Goal: Information Seeking & Learning: Check status

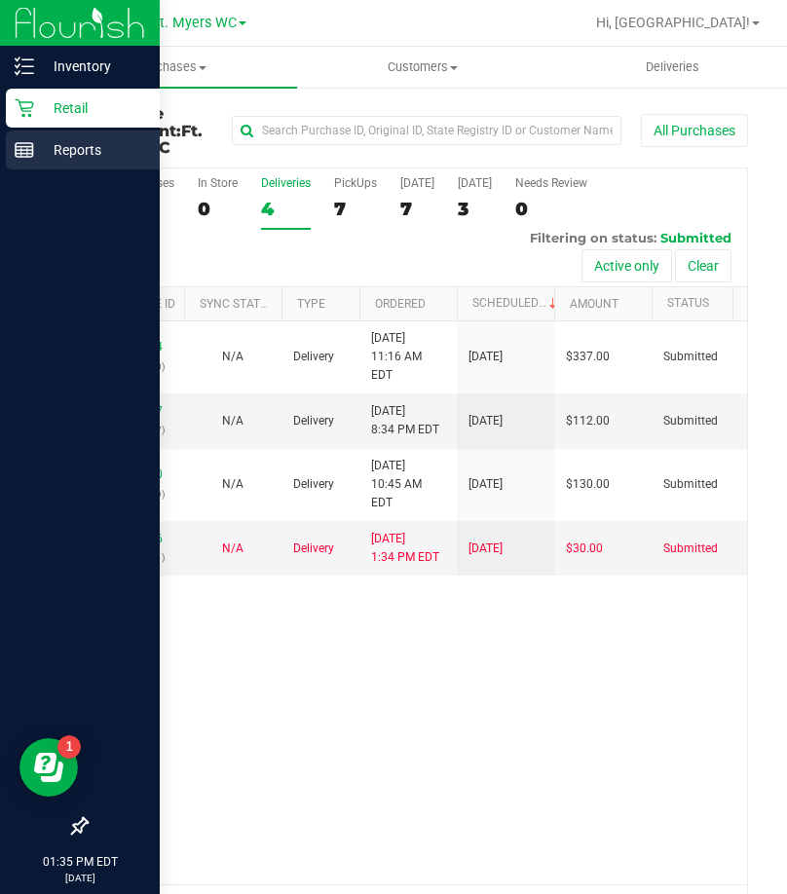
click at [26, 143] on rect at bounding box center [25, 150] width 18 height 14
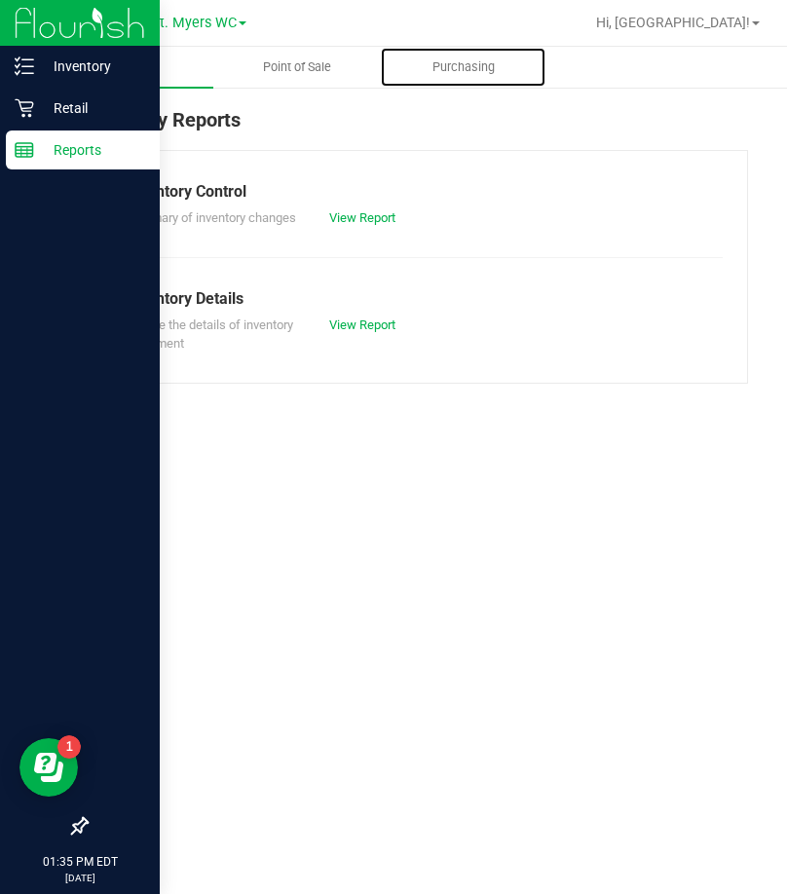
click at [423, 70] on span "Purchasing" at bounding box center [463, 67] width 115 height 18
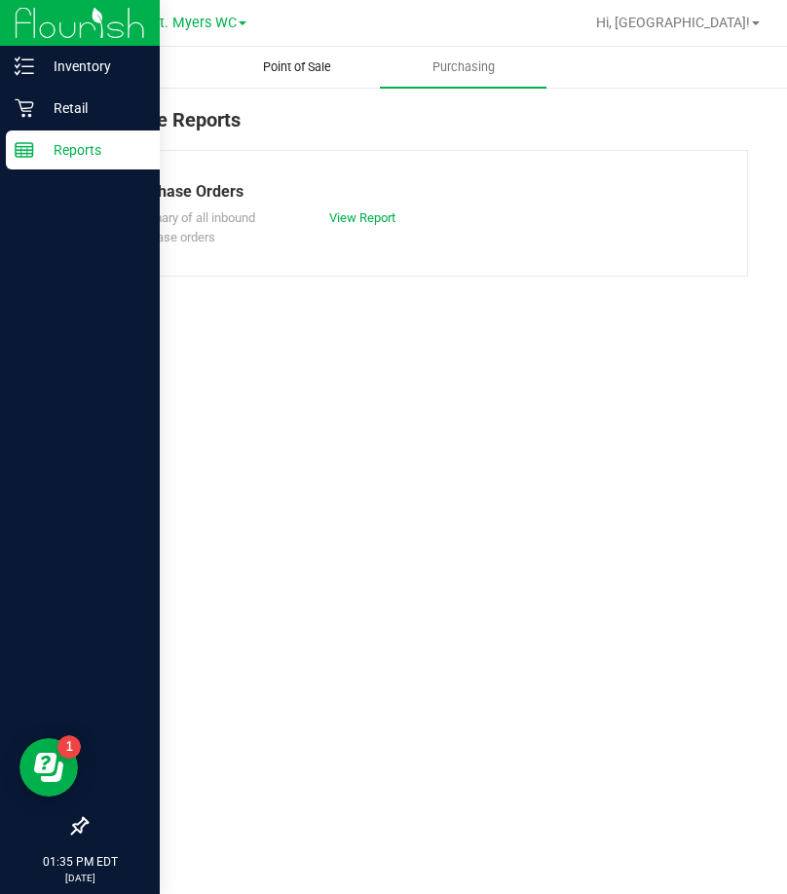
click at [249, 72] on span "Point of Sale" at bounding box center [297, 67] width 121 height 18
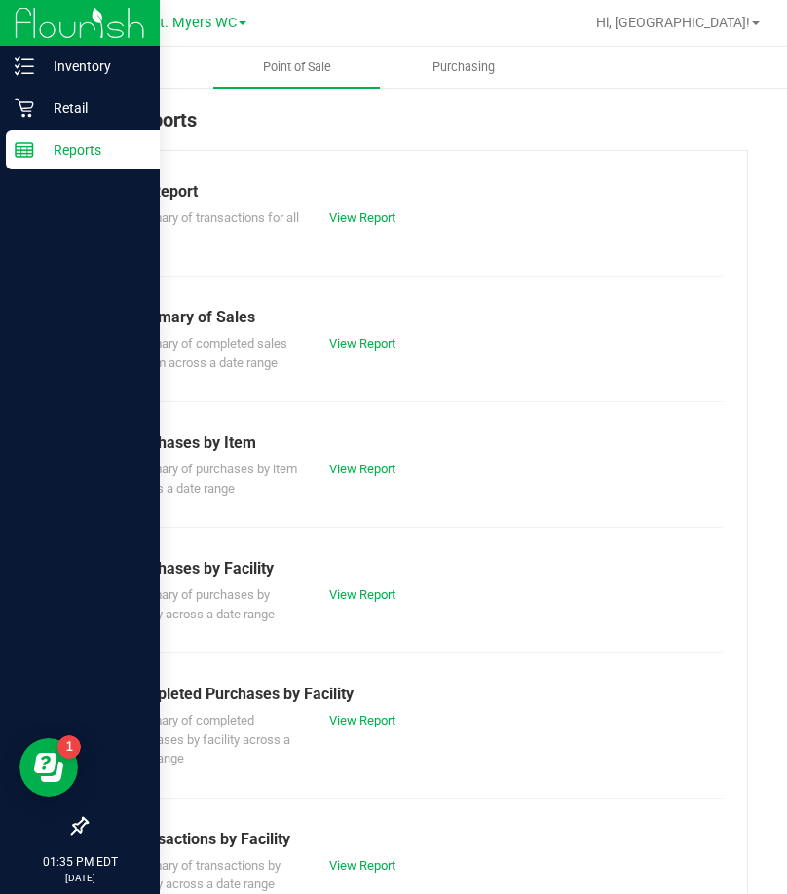
click at [365, 880] on div "Summary of transactions by facility across a date range View Report" at bounding box center [416, 872] width 611 height 43
click at [365, 875] on div "Summary of transactions by facility across a date range View Report" at bounding box center [416, 872] width 611 height 43
click at [368, 864] on link "View Report" at bounding box center [362, 865] width 66 height 15
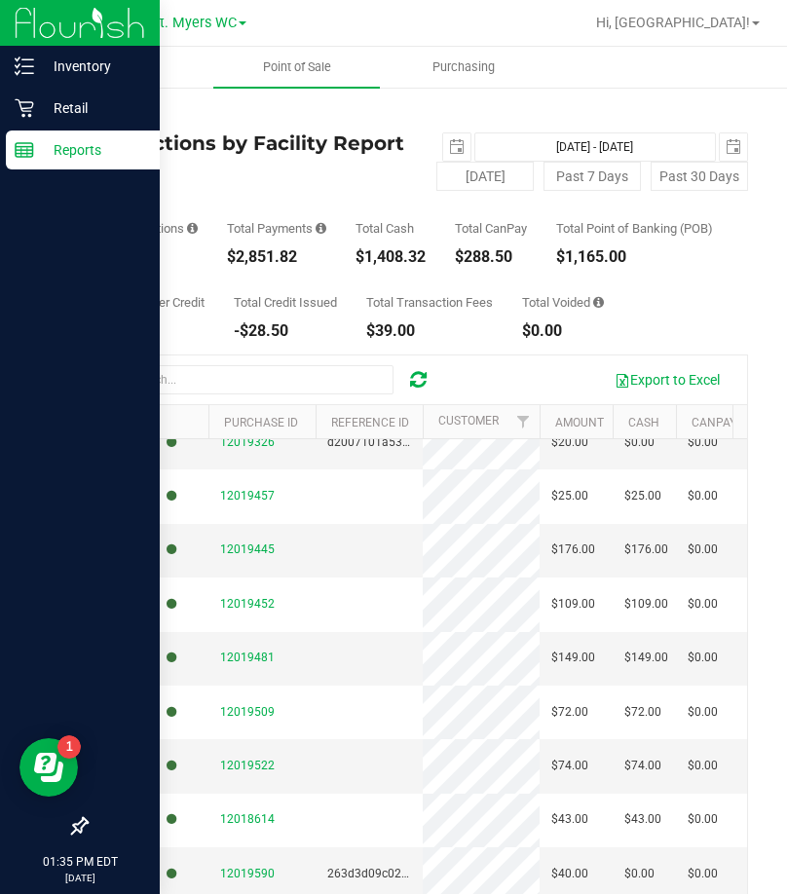
scroll to position [1069, 0]
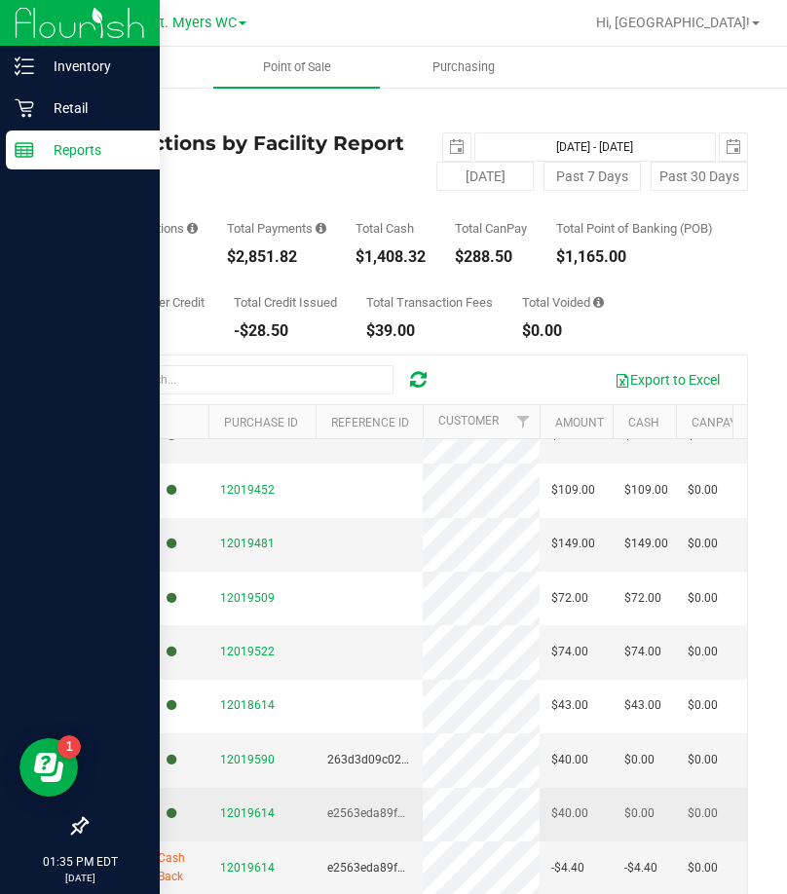
drag, startPoint x: 342, startPoint y: 590, endPoint x: 336, endPoint y: 804, distance: 214.2
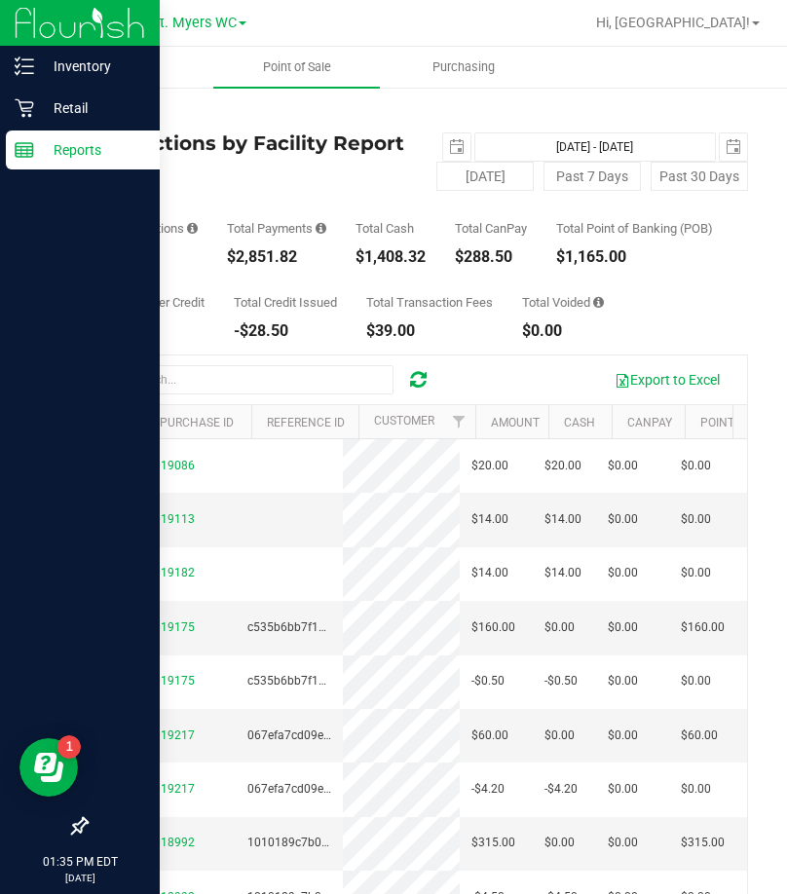
scroll to position [0, 101]
drag, startPoint x: 349, startPoint y: 617, endPoint x: 387, endPoint y: 203, distance: 415.4
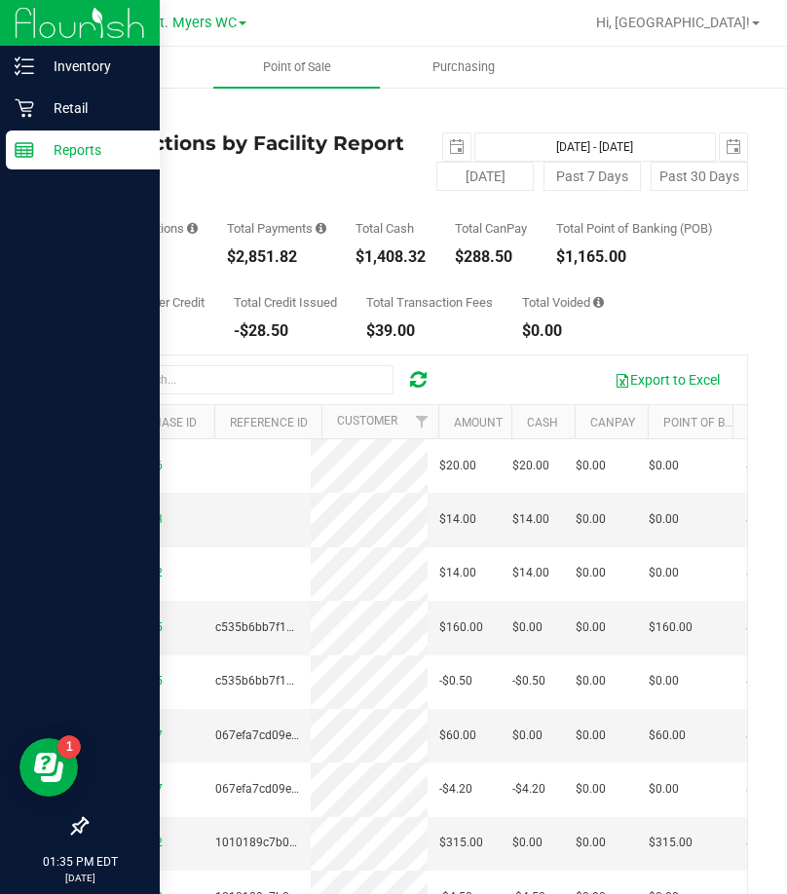
scroll to position [0, 112]
drag, startPoint x: 421, startPoint y: 276, endPoint x: 240, endPoint y: 228, distance: 186.5
click at [240, 228] on div "# of Transactions 54 Total Payments $2,851.82 Total Cash $1,408.32 Total CanPay…" at bounding box center [417, 228] width 662 height 74
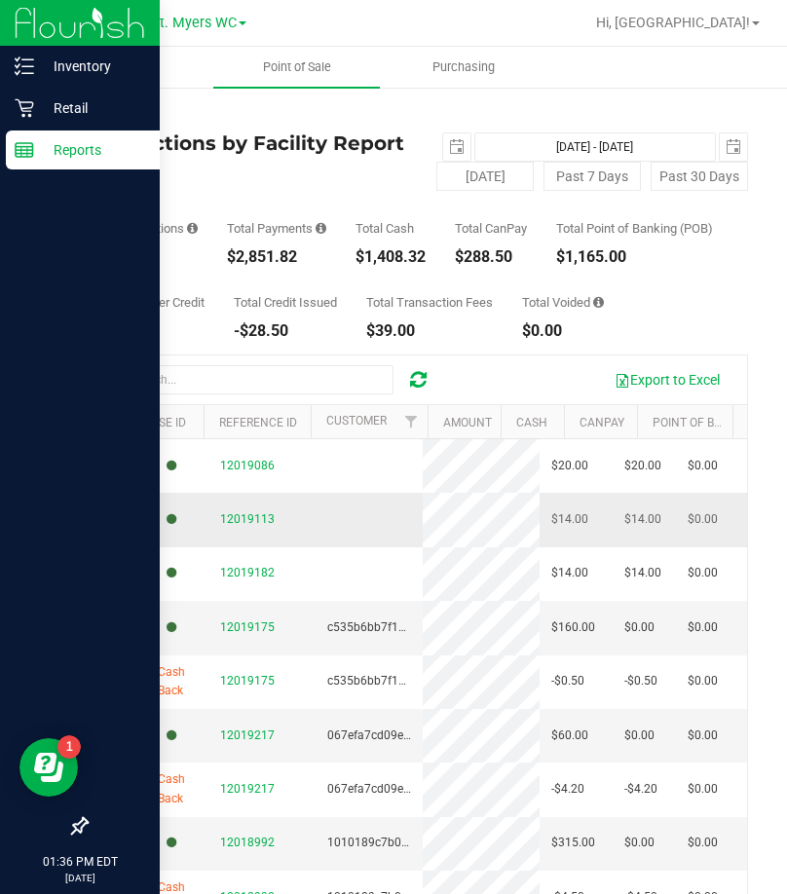
scroll to position [0, 0]
drag, startPoint x: 448, startPoint y: 567, endPoint x: 99, endPoint y: 558, distance: 348.6
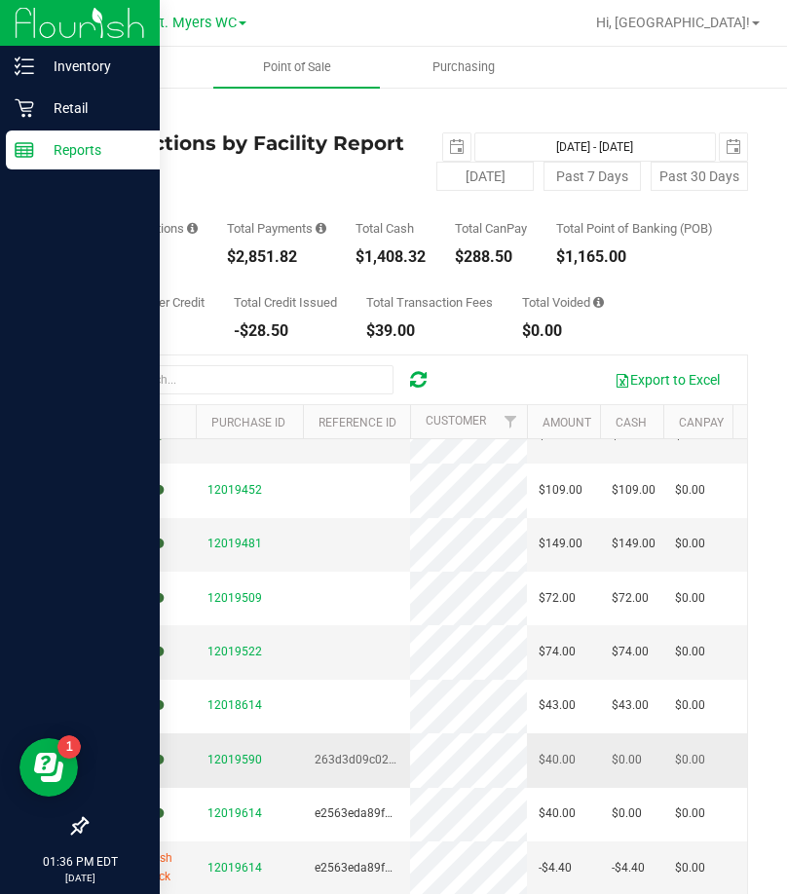
scroll to position [0, 18]
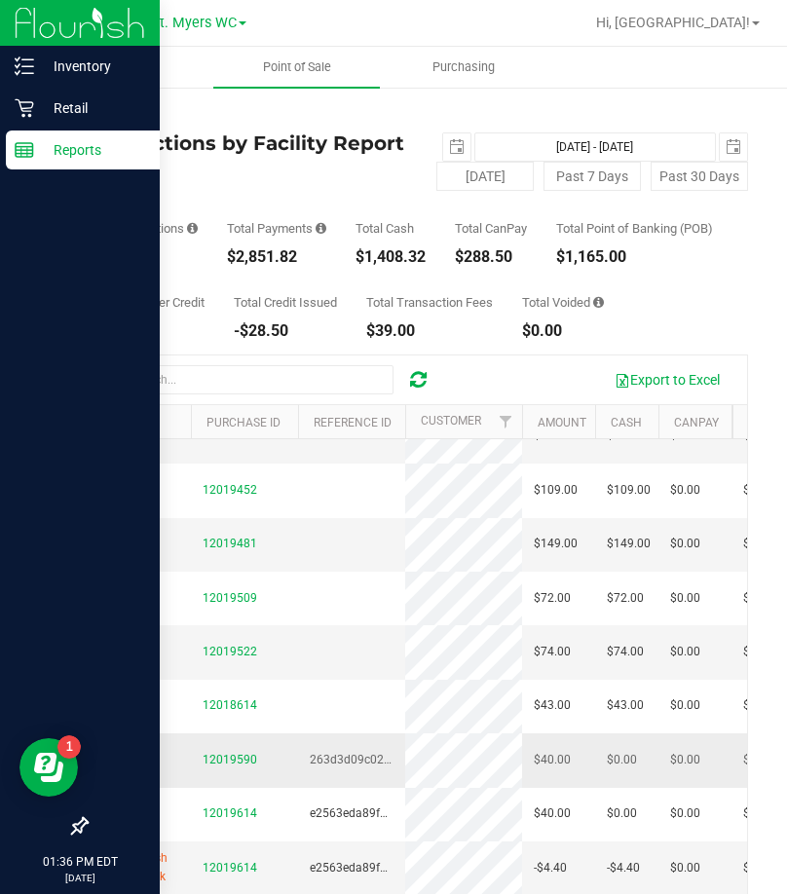
drag, startPoint x: 251, startPoint y: 526, endPoint x: 274, endPoint y: 746, distance: 221.1
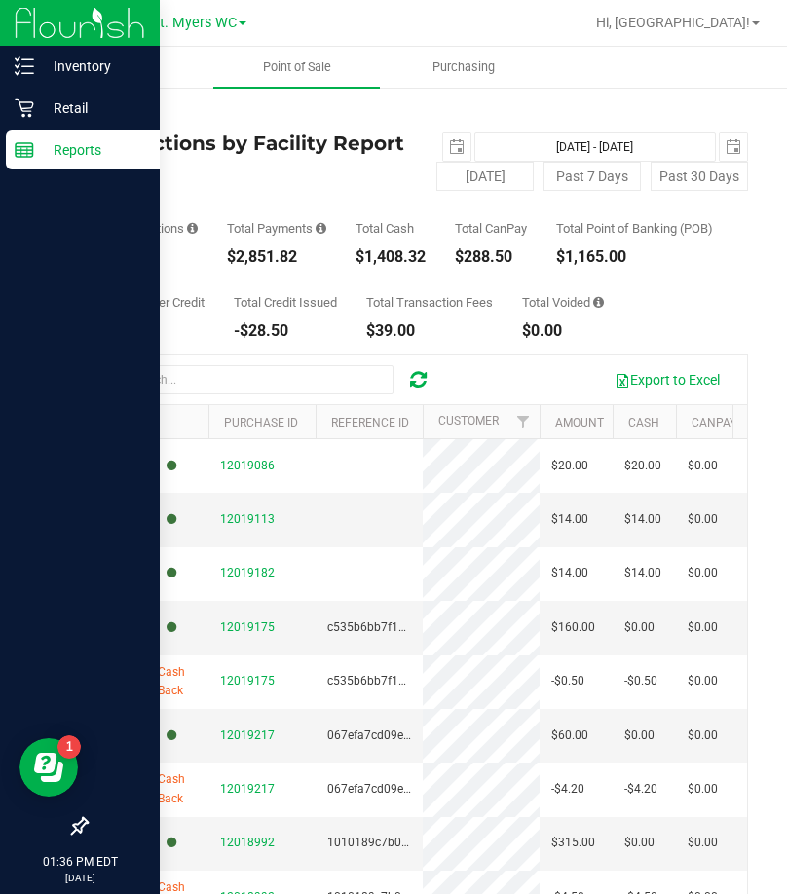
drag, startPoint x: 355, startPoint y: 752, endPoint x: 18, endPoint y: 210, distance: 638.3
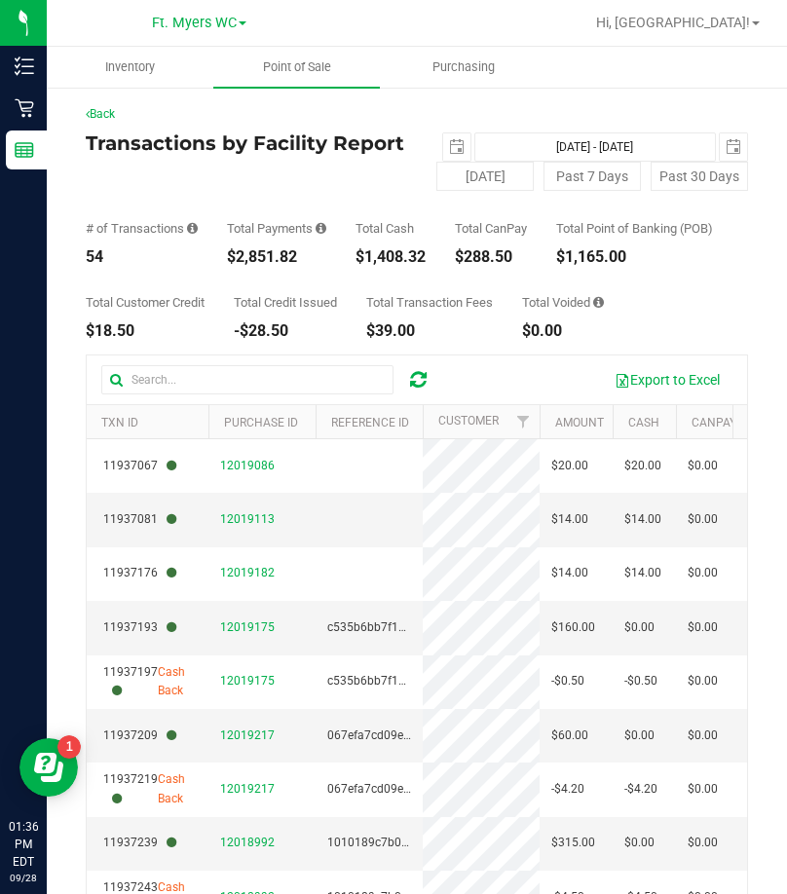
click at [381, 231] on div "Total Cash" at bounding box center [390, 228] width 70 height 13
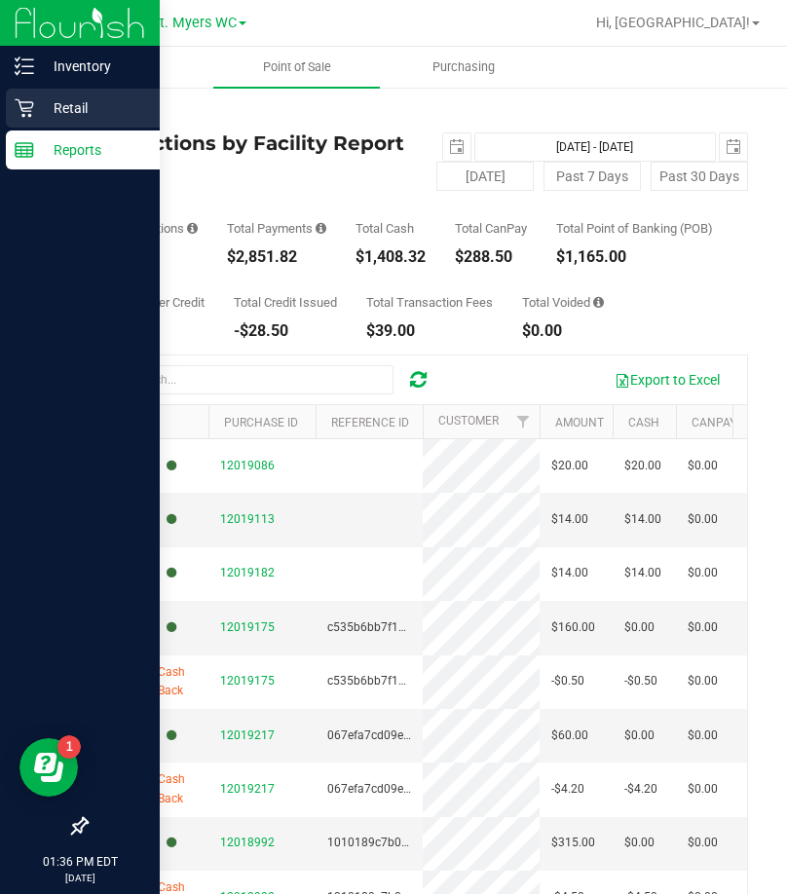
click at [28, 118] on div "Retail" at bounding box center [83, 108] width 154 height 39
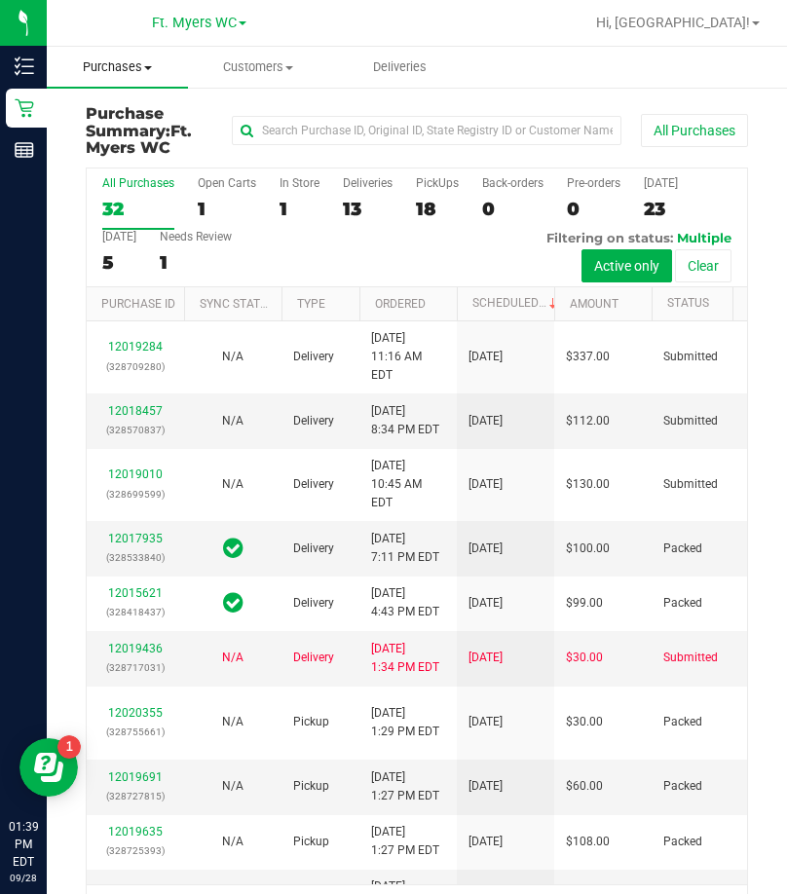
click at [131, 59] on span "Purchases" at bounding box center [117, 67] width 141 height 18
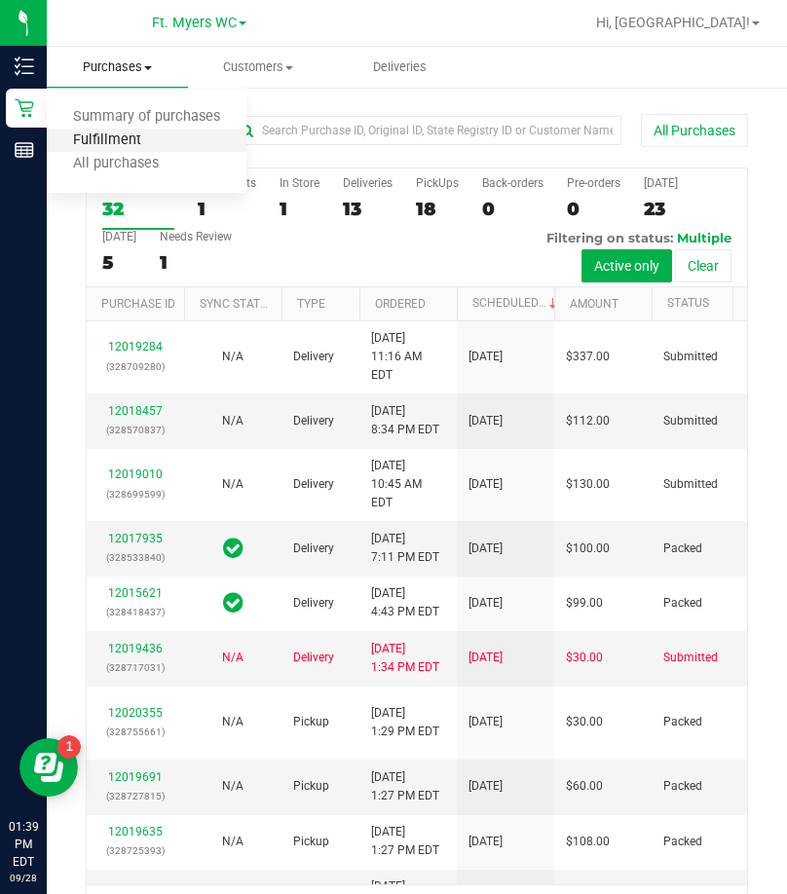
click at [123, 132] on span "Fulfillment" at bounding box center [107, 140] width 121 height 17
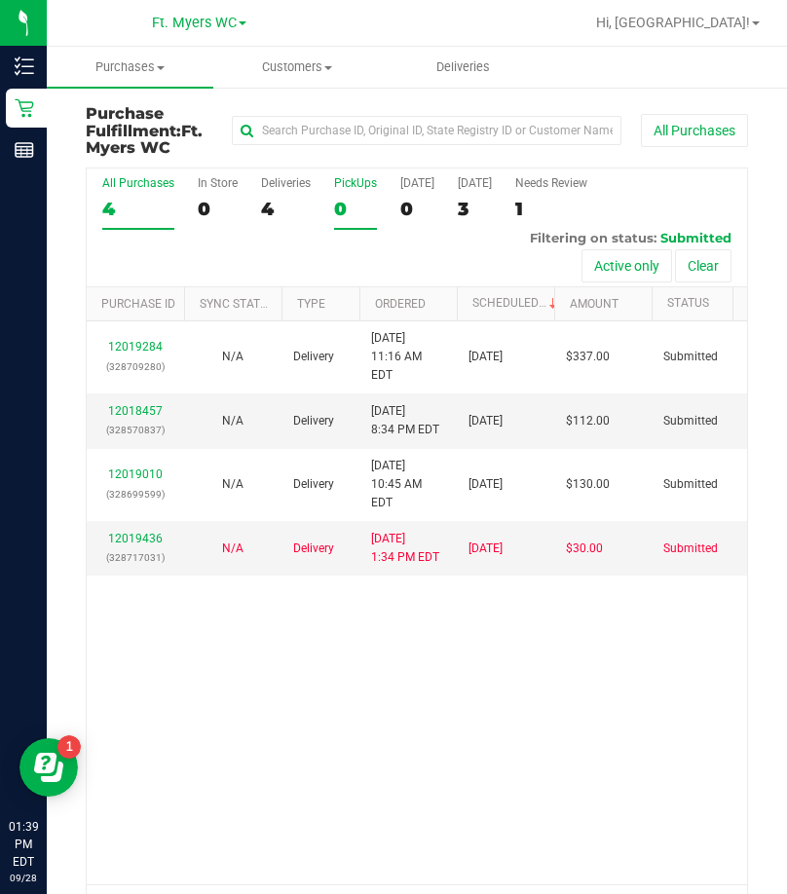
click at [348, 187] on div "PickUps" at bounding box center [355, 183] width 43 height 14
click at [0, 0] on input "PickUps 0" at bounding box center [0, 0] width 0 height 0
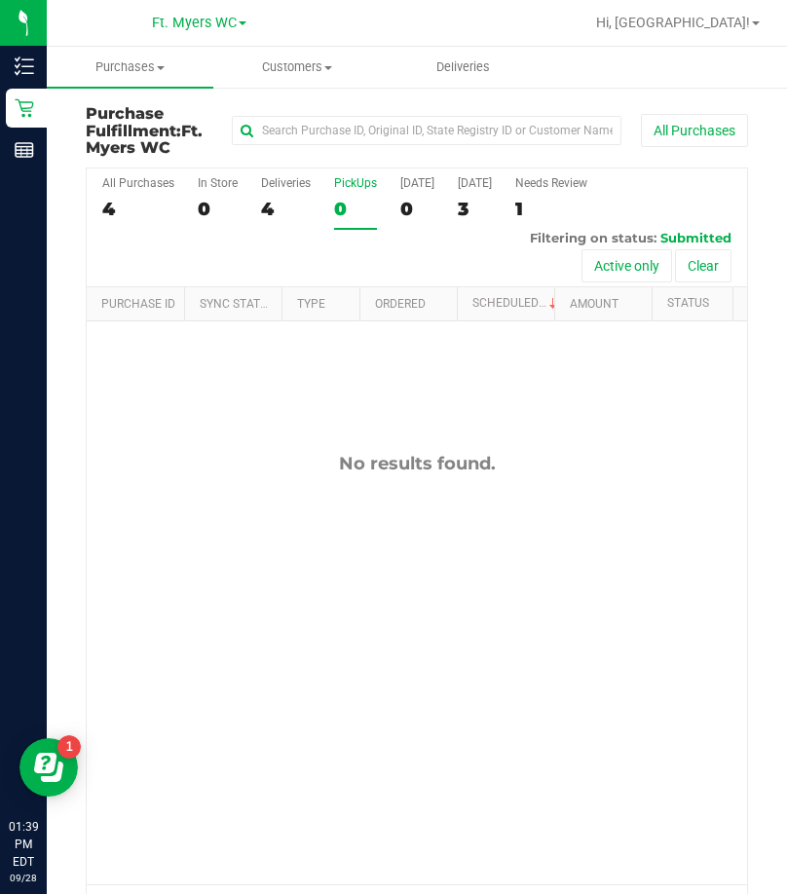
click at [348, 187] on div "PickUps" at bounding box center [355, 183] width 43 height 14
click at [0, 0] on input "PickUps 0" at bounding box center [0, 0] width 0 height 0
